Goal: Task Accomplishment & Management: Manage account settings

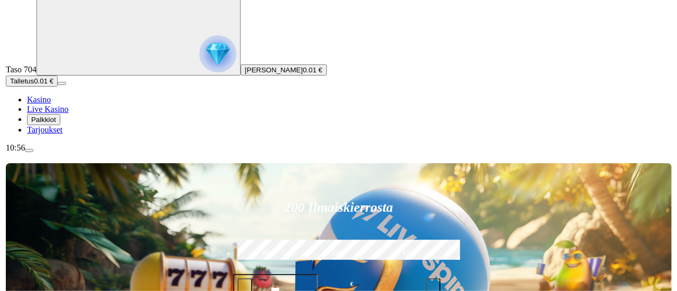
scroll to position [53, 0]
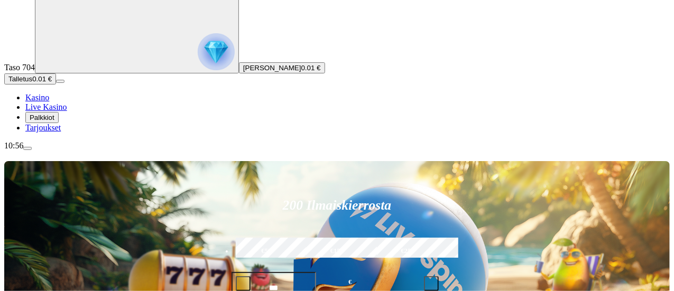
click at [54, 151] on div "10:56" at bounding box center [337, 146] width 666 height 10
click at [28, 149] on span "menu icon" at bounding box center [28, 149] width 0 height 0
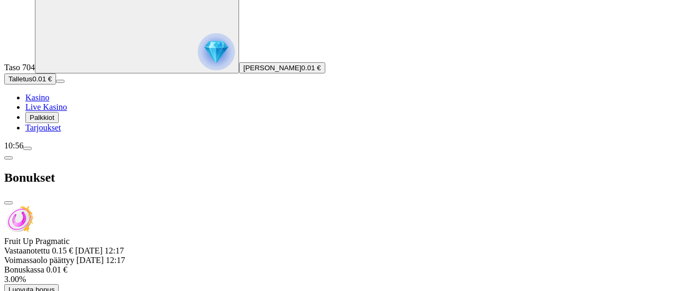
click at [54, 286] on span "Luovuta bonus" at bounding box center [31, 290] width 46 height 8
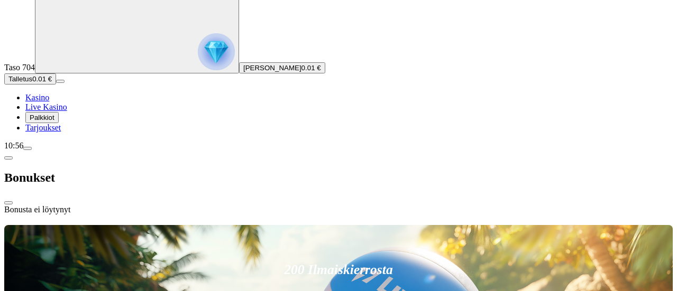
click at [58, 151] on div "10:56" at bounding box center [338, 146] width 669 height 10
click at [198, 70] on img "Primary" at bounding box center [216, 51] width 37 height 37
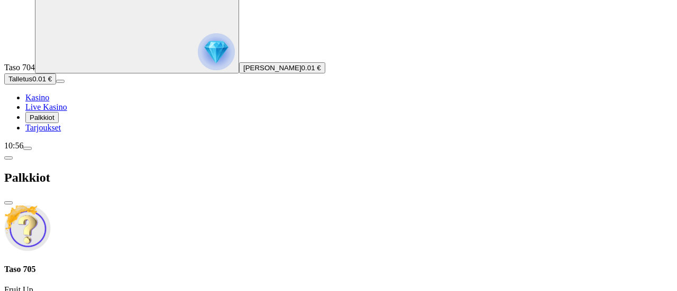
click at [8, 203] on span "close icon" at bounding box center [8, 203] width 0 height 0
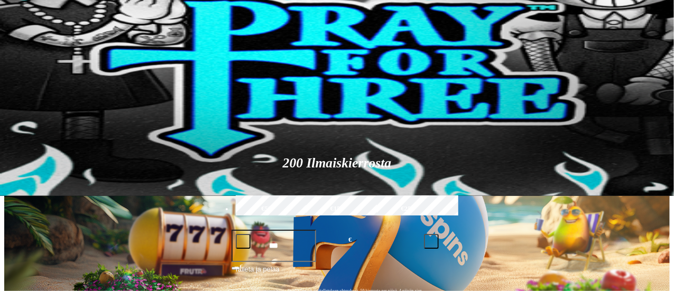
scroll to position [106, 0]
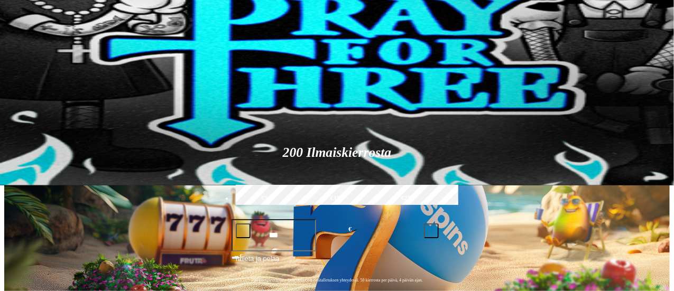
type input "******"
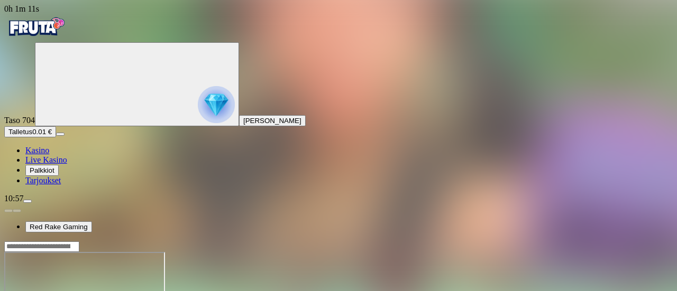
click at [49, 40] on img "Primary" at bounding box center [35, 27] width 63 height 26
